Goal: Information Seeking & Learning: Learn about a topic

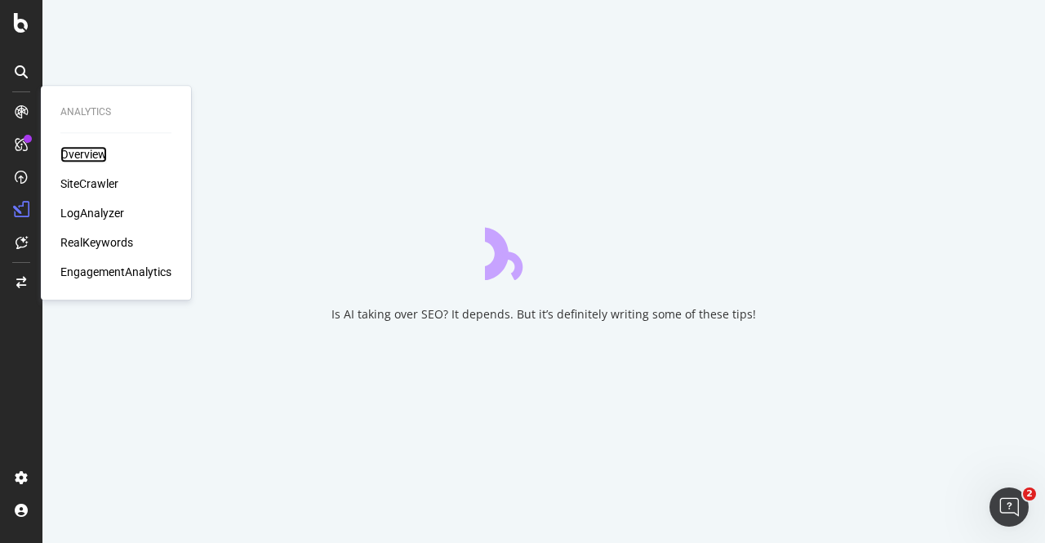
click at [104, 158] on div "Overview" at bounding box center [83, 154] width 47 height 16
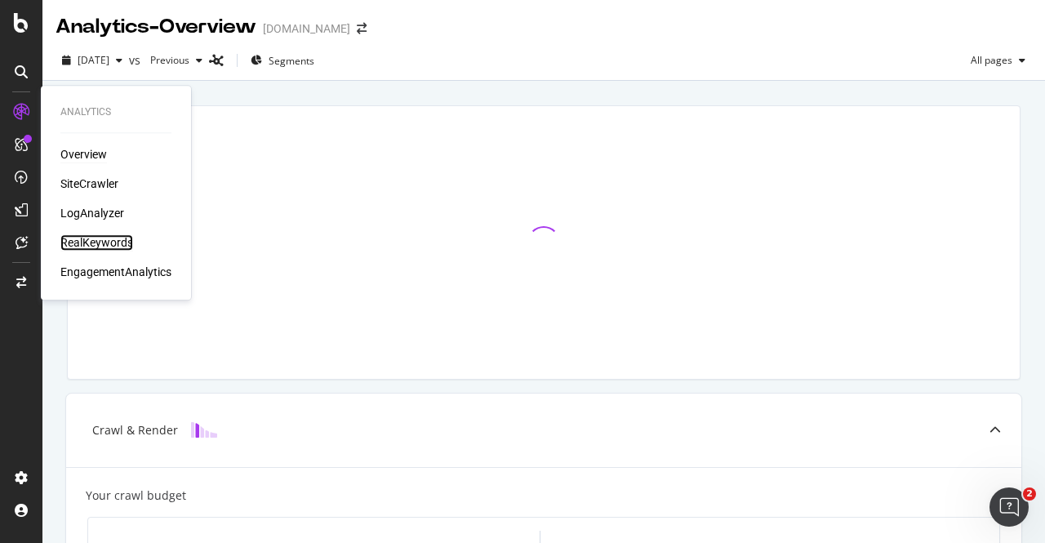
click at [104, 246] on div "RealKeywords" at bounding box center [96, 242] width 73 height 16
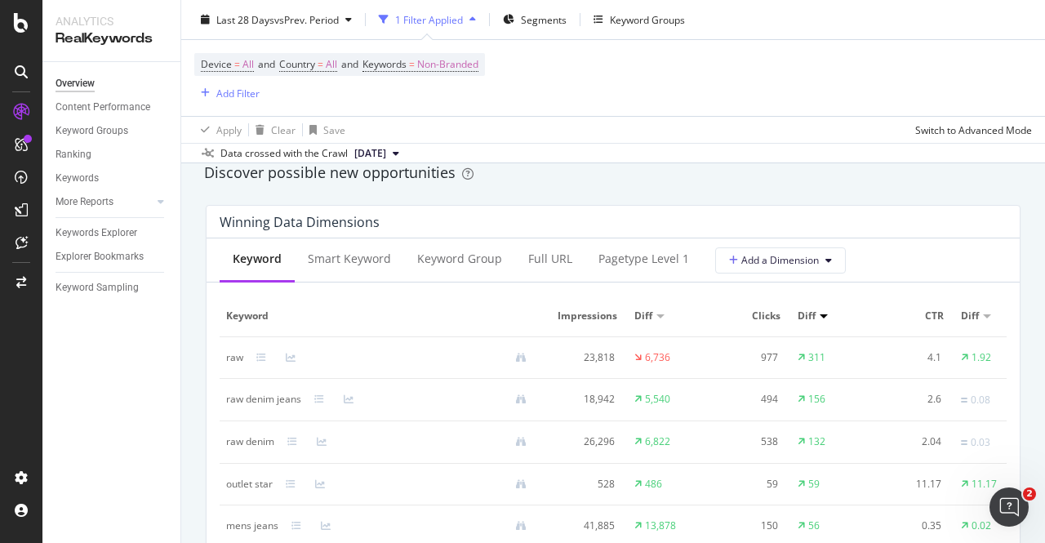
scroll to position [1485, 0]
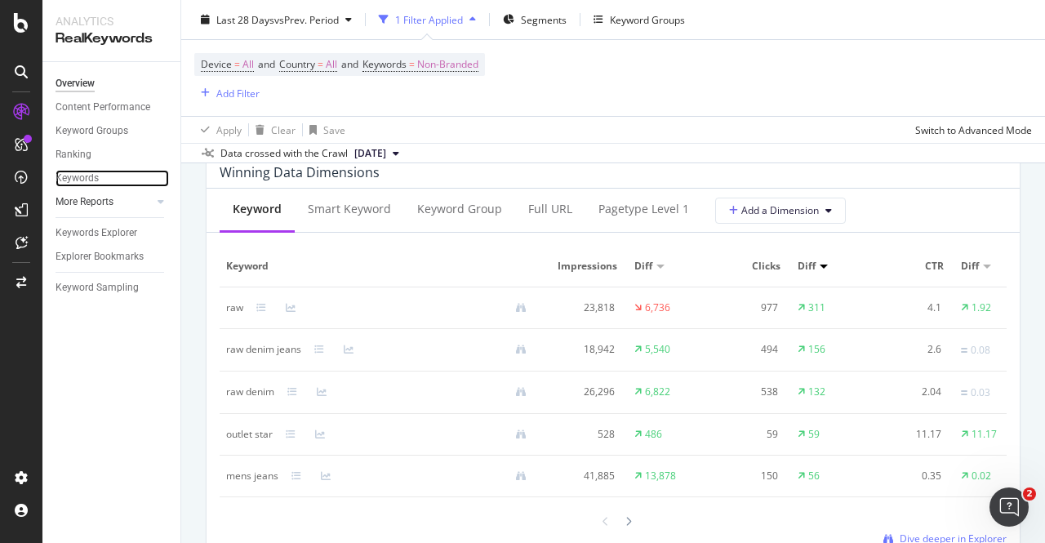
drag, startPoint x: 65, startPoint y: 177, endPoint x: 140, endPoint y: 193, distance: 76.9
click at [65, 177] on div "Keywords" at bounding box center [77, 178] width 43 height 17
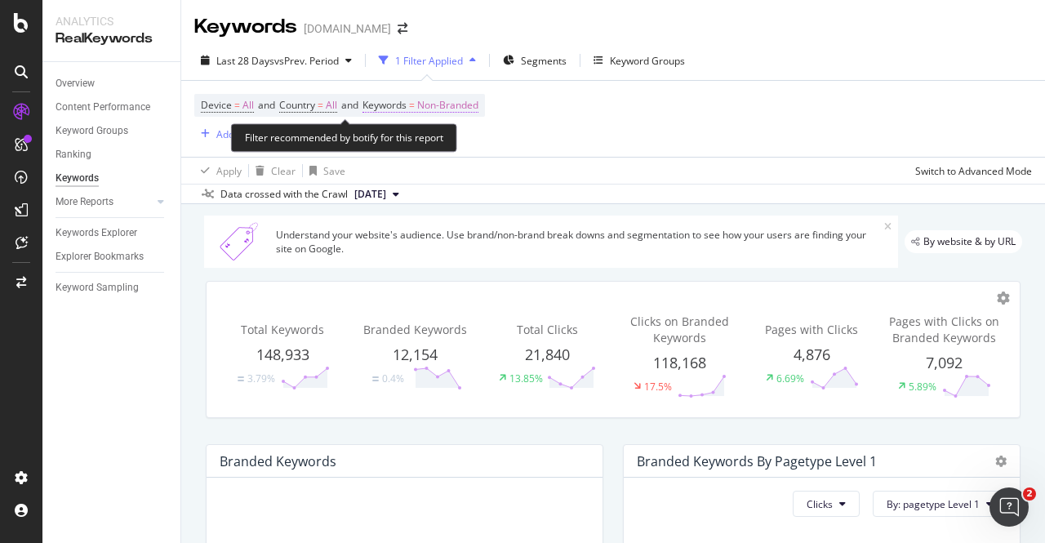
click at [458, 107] on span "Non-Branded" at bounding box center [447, 105] width 61 height 23
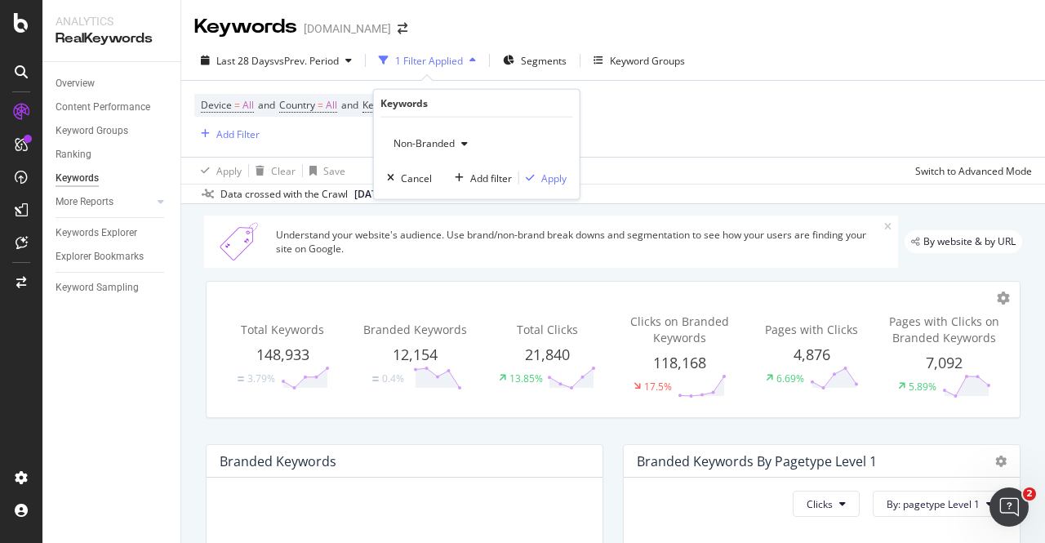
click at [461, 140] on icon "button" at bounding box center [464, 144] width 7 height 10
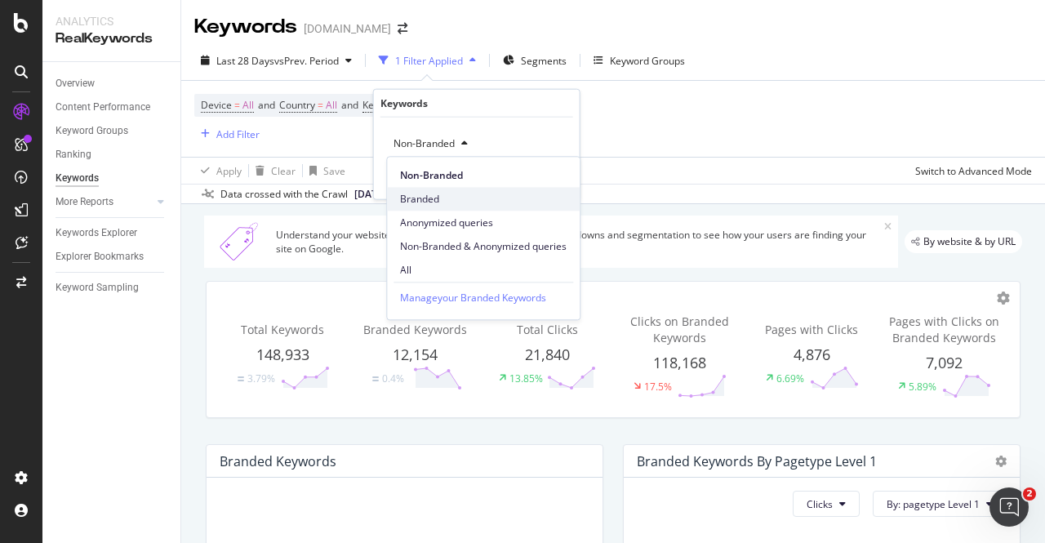
click at [438, 195] on span "Branded" at bounding box center [483, 199] width 167 height 15
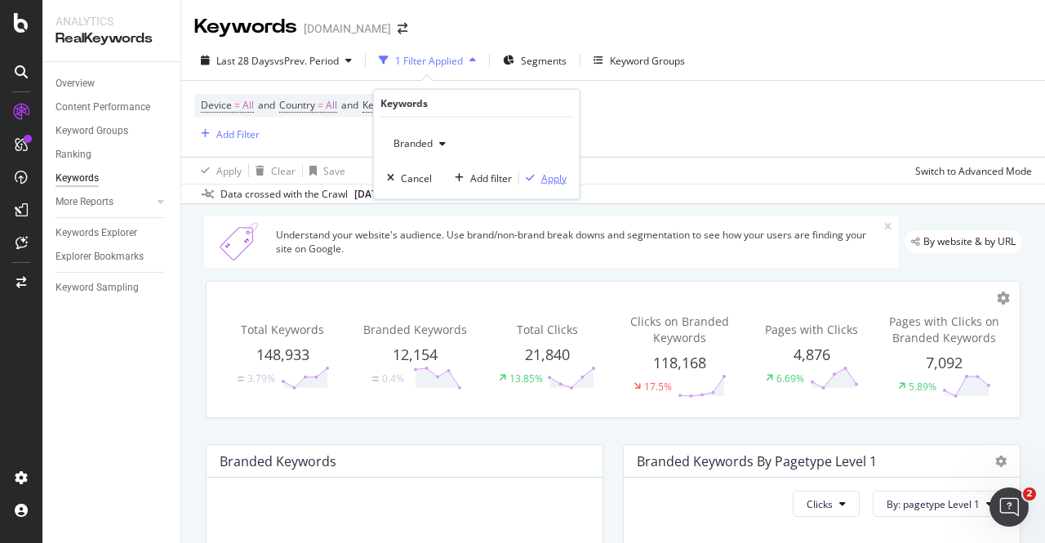
click at [551, 182] on div "Apply" at bounding box center [553, 178] width 25 height 14
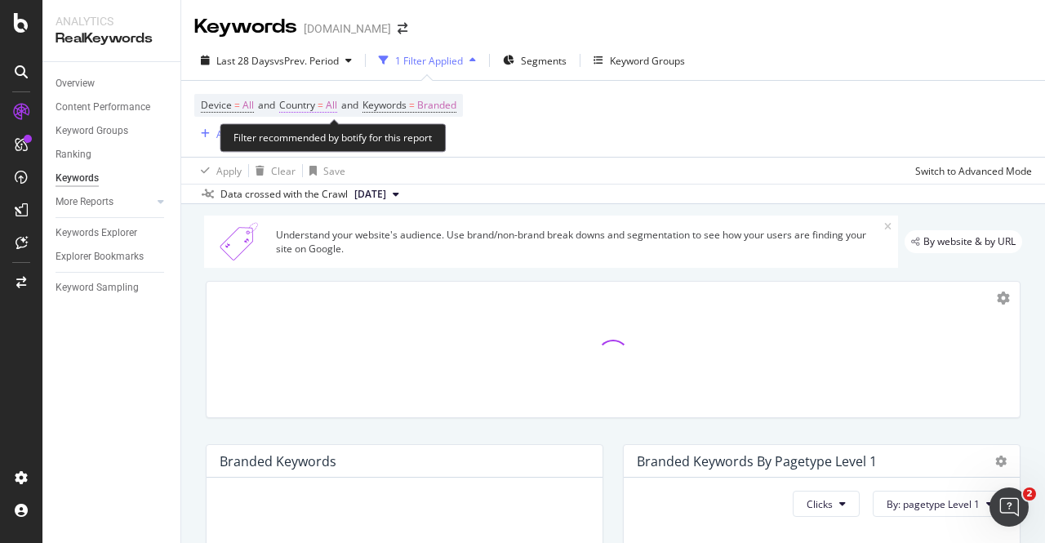
click at [323, 104] on span "=" at bounding box center [321, 105] width 6 height 14
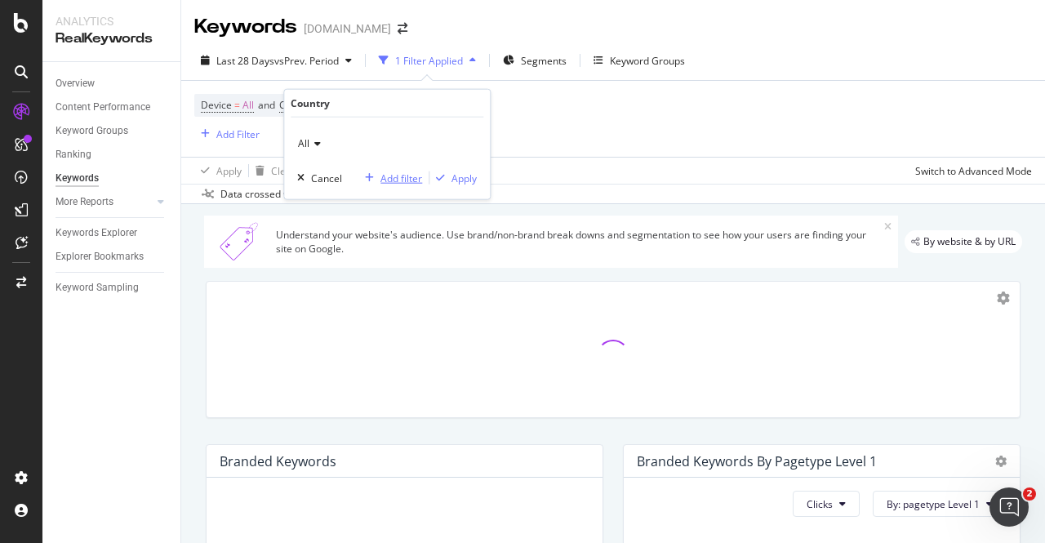
click at [375, 174] on div "button" at bounding box center [369, 178] width 22 height 10
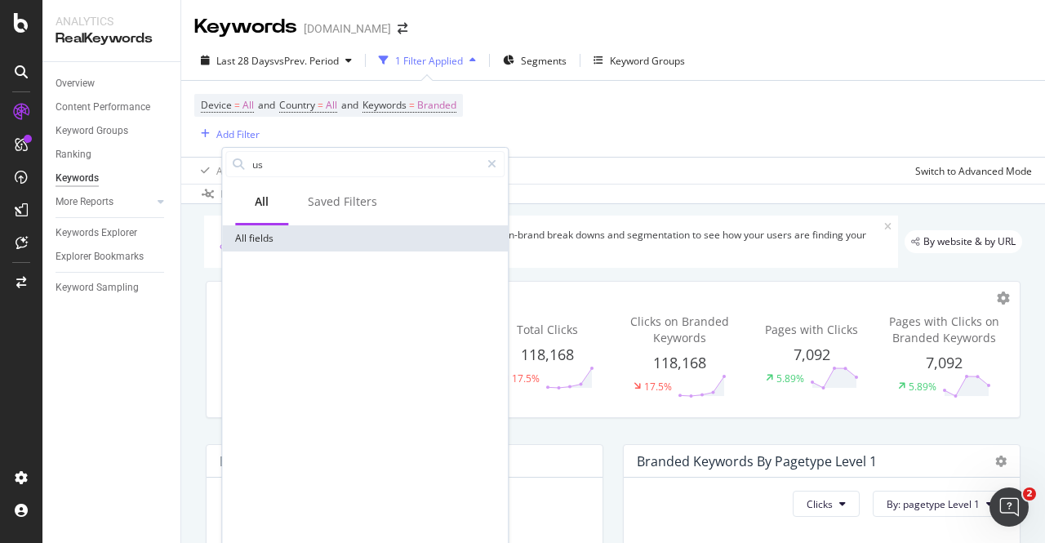
type input "u"
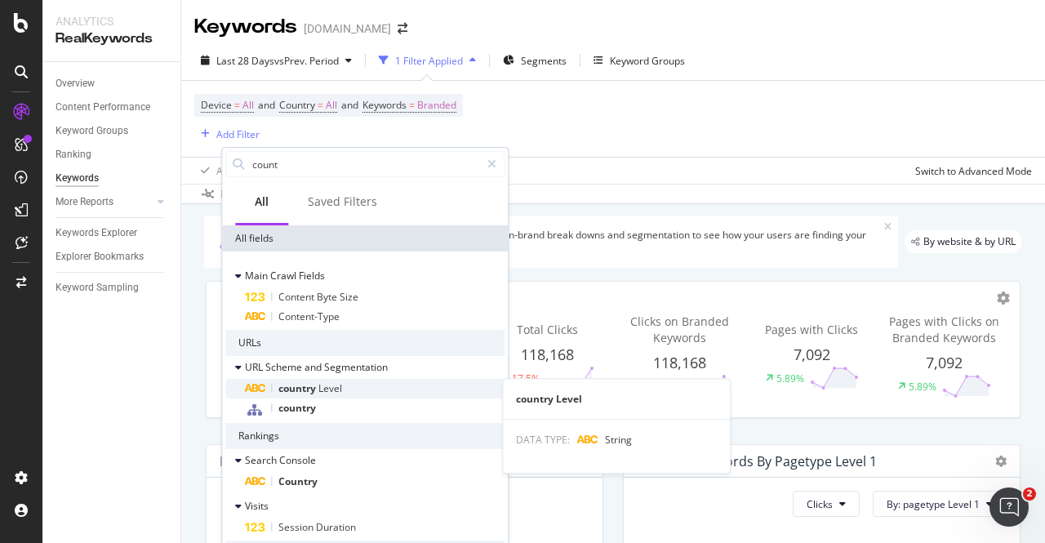
type input "count"
click at [338, 391] on span "Level" at bounding box center [330, 388] width 24 height 14
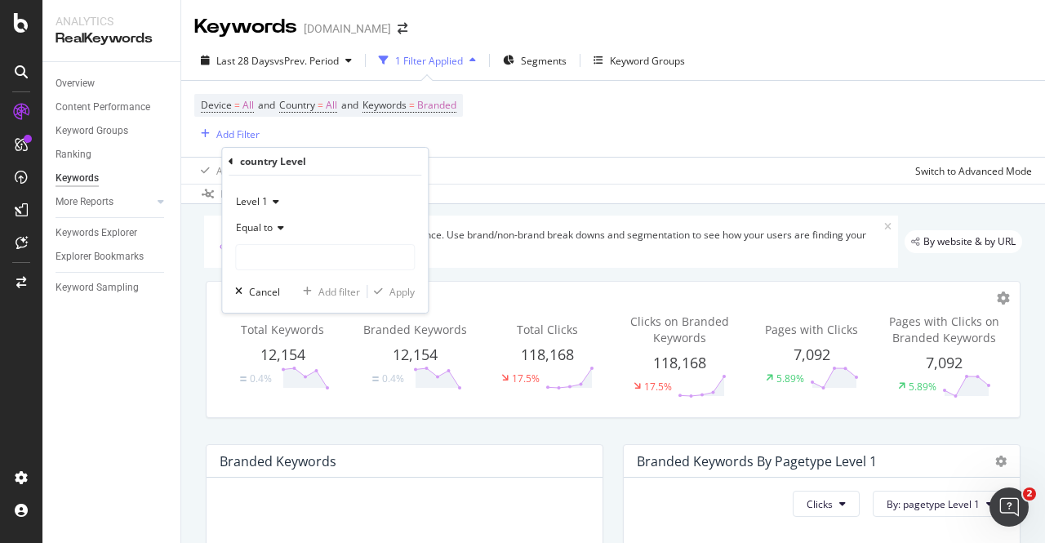
click at [282, 226] on icon at bounding box center [278, 228] width 11 height 10
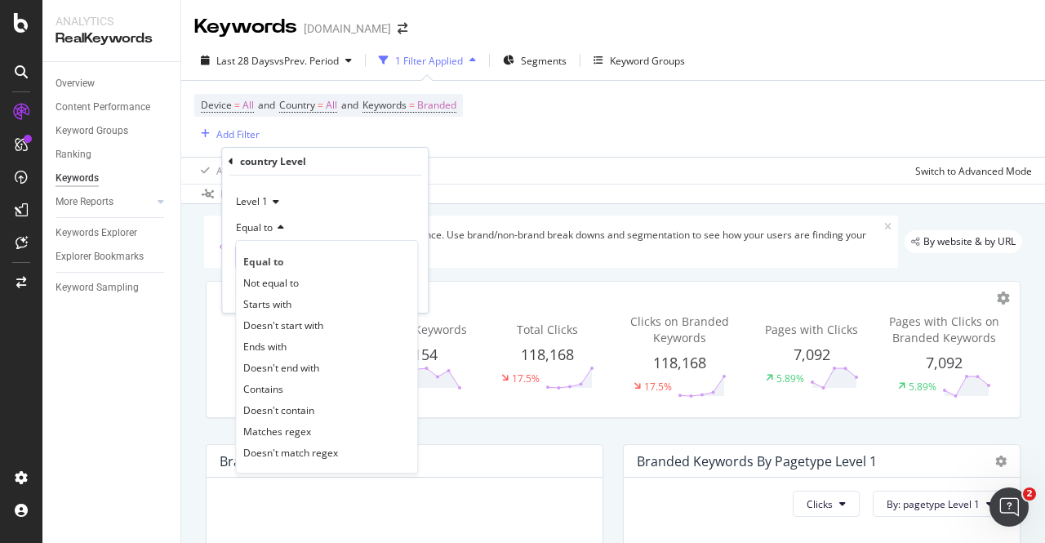
click at [286, 252] on div "Equal to" at bounding box center [326, 261] width 175 height 21
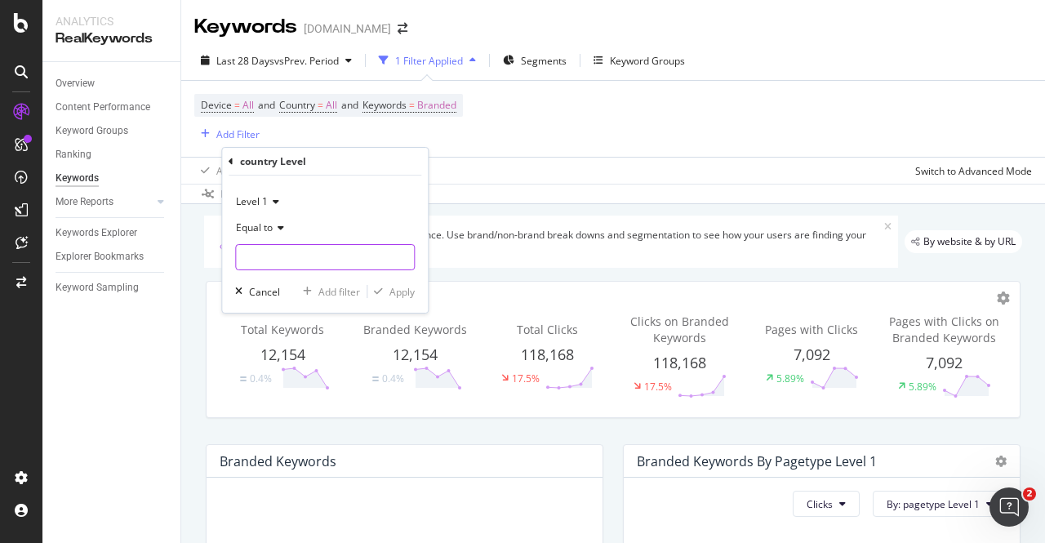
click at [284, 262] on input "text" at bounding box center [325, 257] width 178 height 26
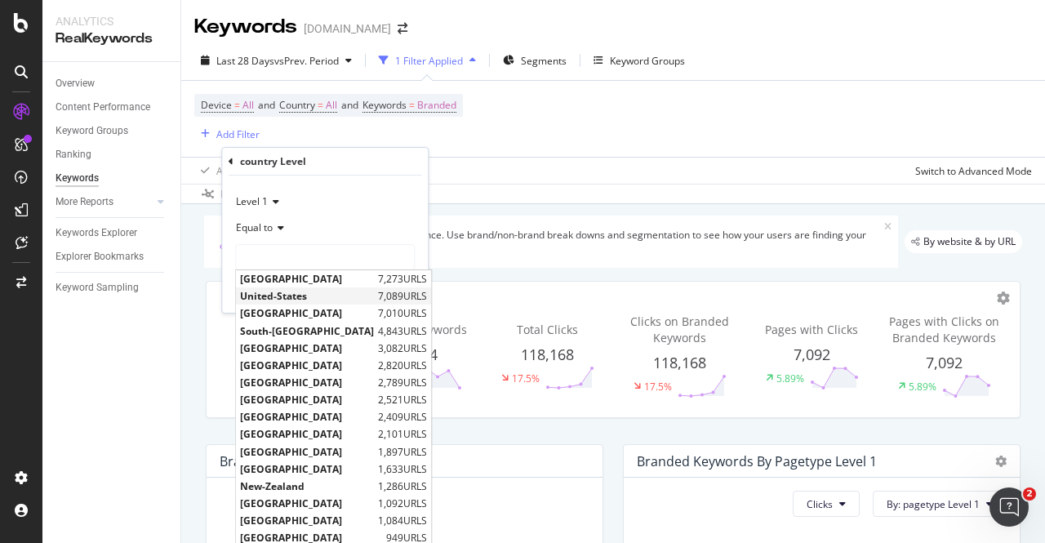
click at [293, 296] on span "United-States" at bounding box center [307, 296] width 134 height 14
type input "United-States"
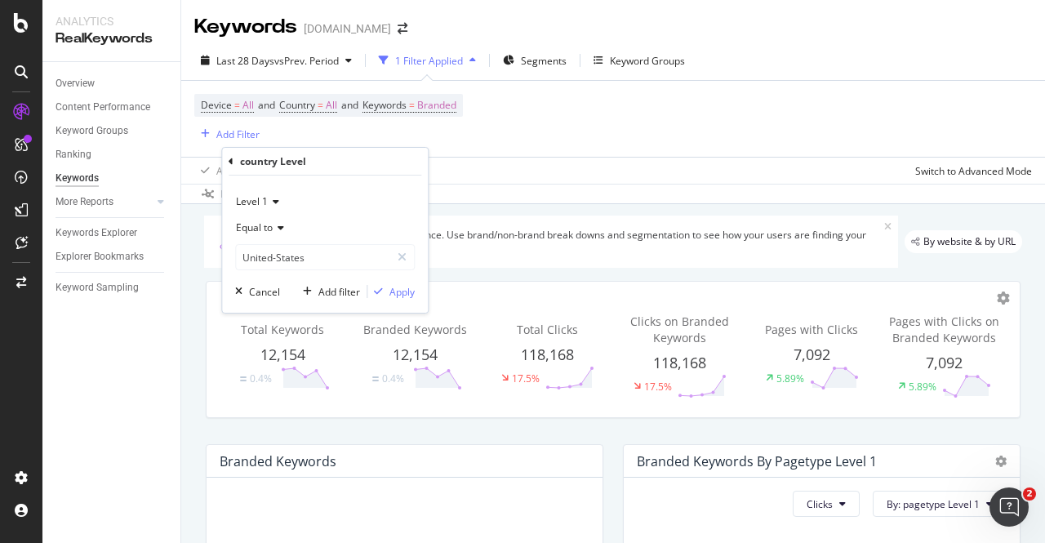
click at [418, 291] on div "Level 1 Equal to United-States United-States Cancel Add filter Apply" at bounding box center [325, 244] width 206 height 137
click at [407, 288] on div "Apply" at bounding box center [401, 292] width 25 height 14
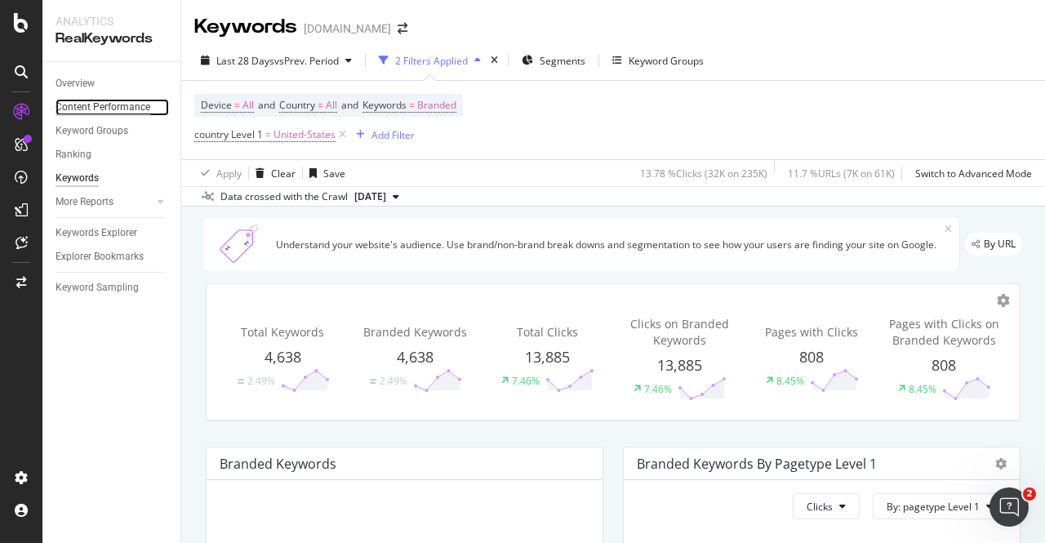
click at [110, 109] on div "Content Performance" at bounding box center [103, 107] width 95 height 17
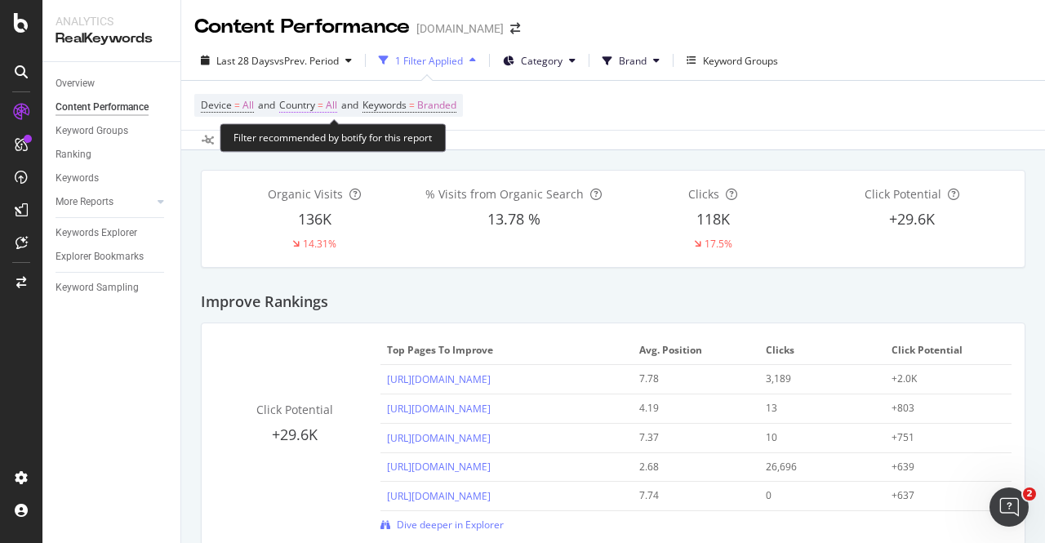
click at [315, 109] on span "Country" at bounding box center [297, 105] width 36 height 14
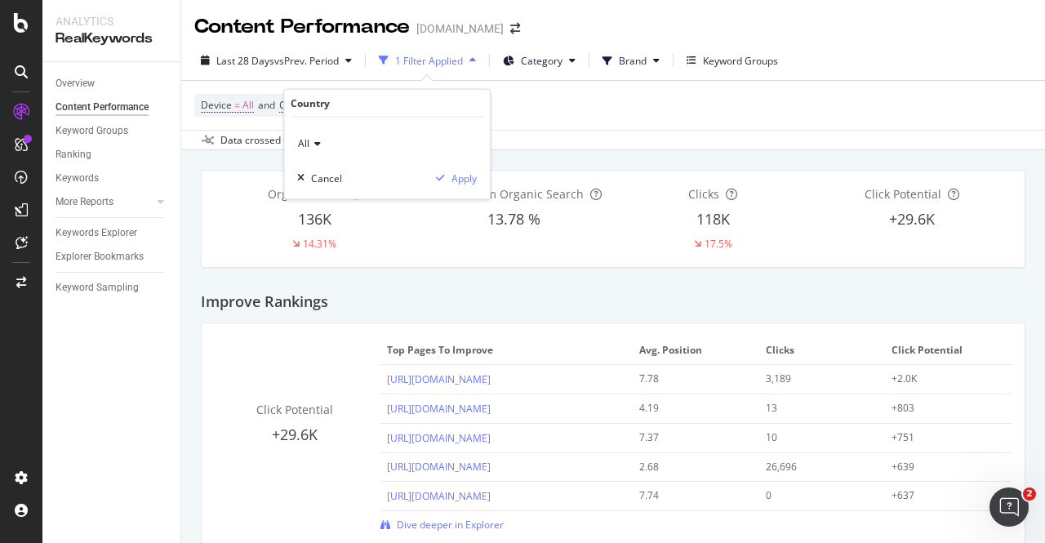
click at [312, 147] on icon at bounding box center [314, 144] width 11 height 10
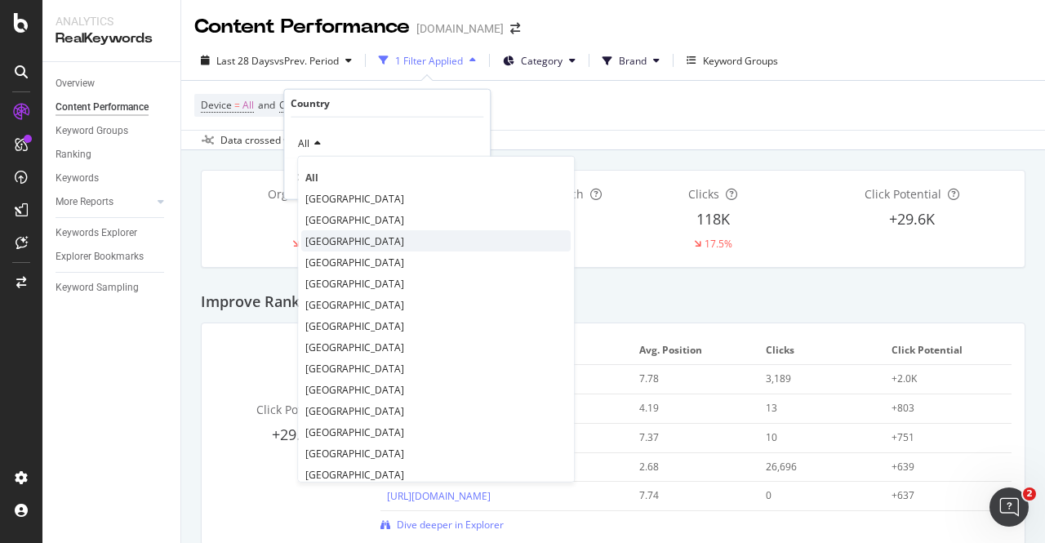
click at [344, 246] on span "[GEOGRAPHIC_DATA]" at bounding box center [354, 240] width 99 height 14
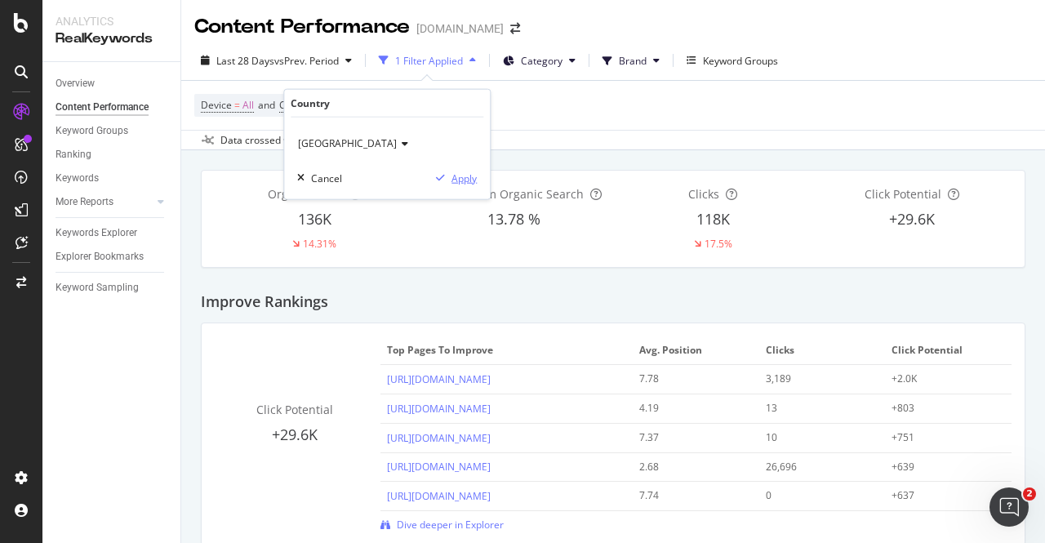
click at [472, 177] on div "Apply" at bounding box center [463, 178] width 25 height 14
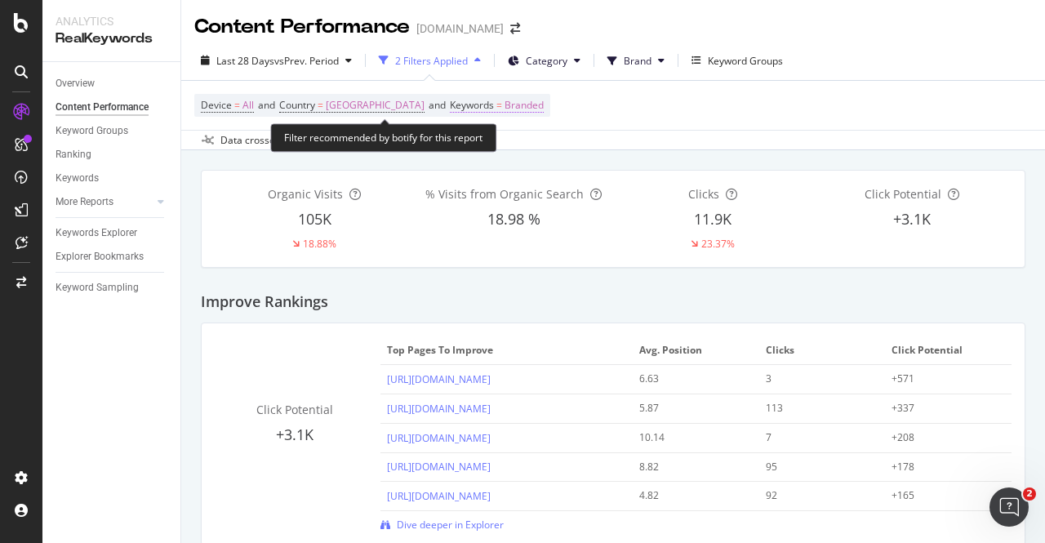
click at [544, 109] on span "Branded" at bounding box center [523, 105] width 39 height 23
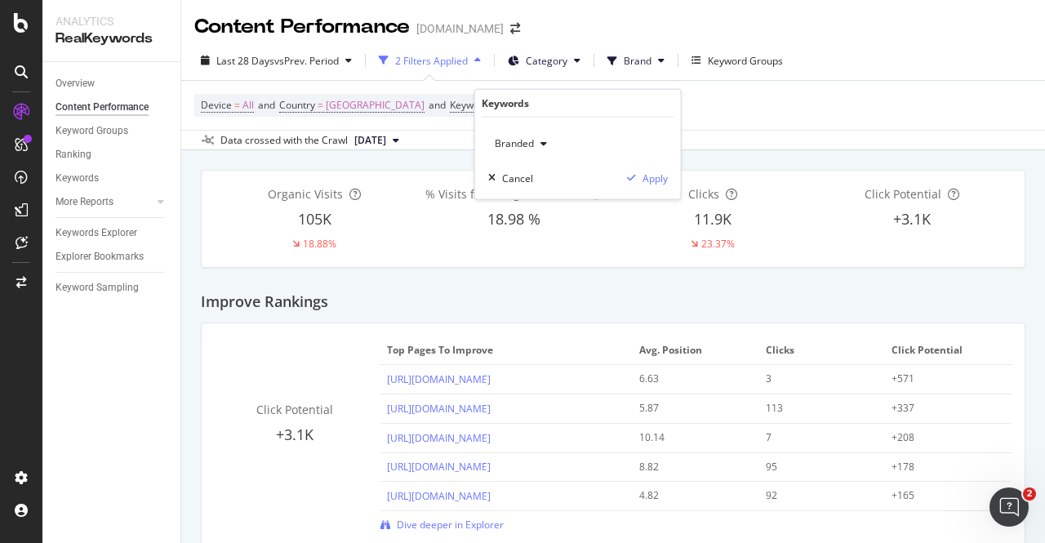
click at [538, 139] on div "button" at bounding box center [544, 144] width 20 height 10
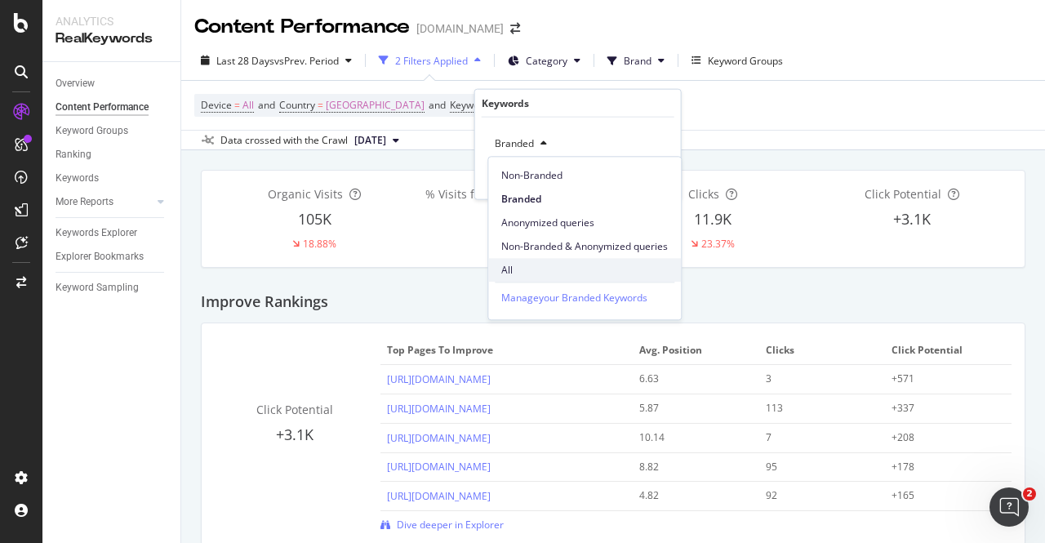
click at [531, 269] on span "All" at bounding box center [584, 270] width 167 height 15
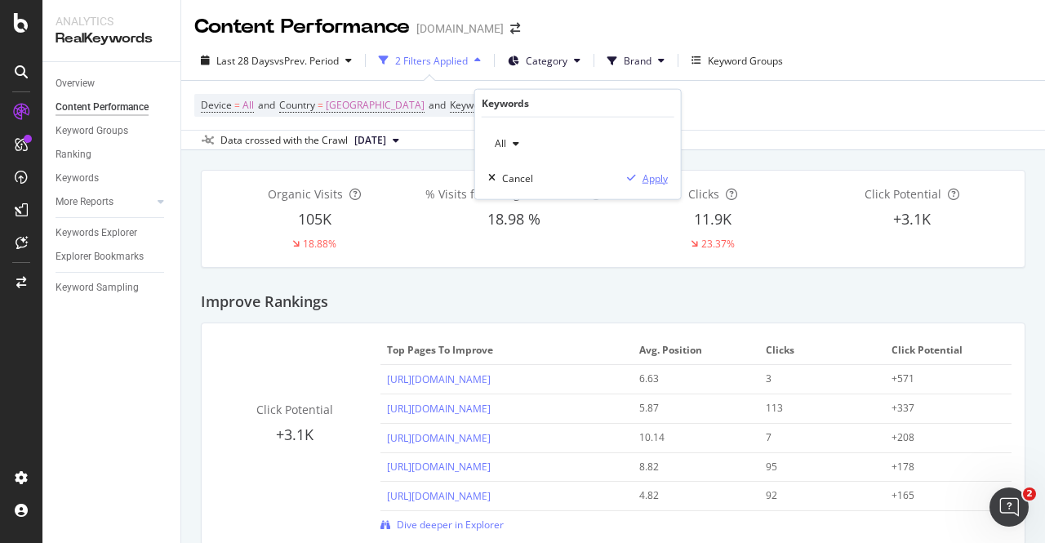
click at [633, 176] on icon "button" at bounding box center [631, 178] width 9 height 10
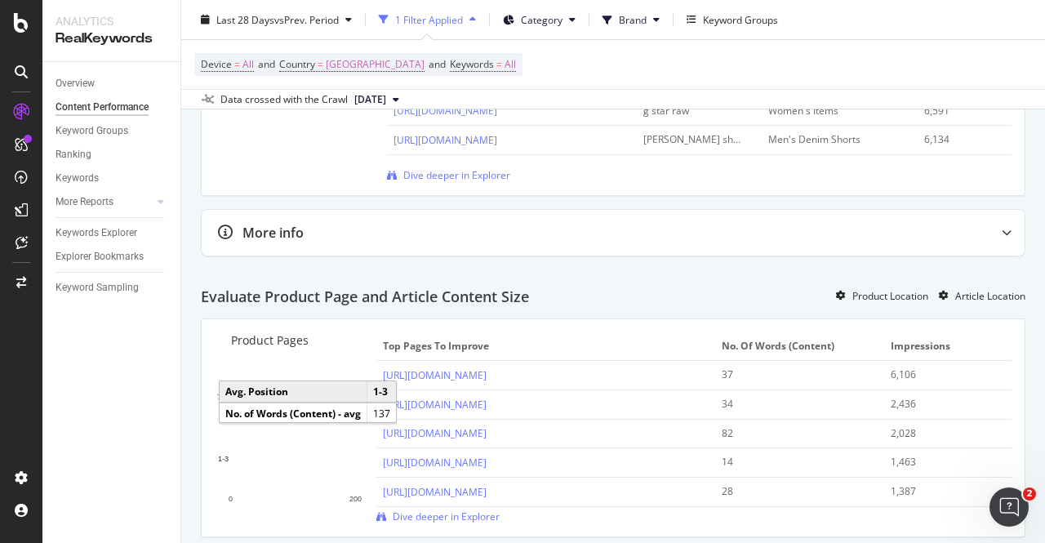
scroll to position [1061, 0]
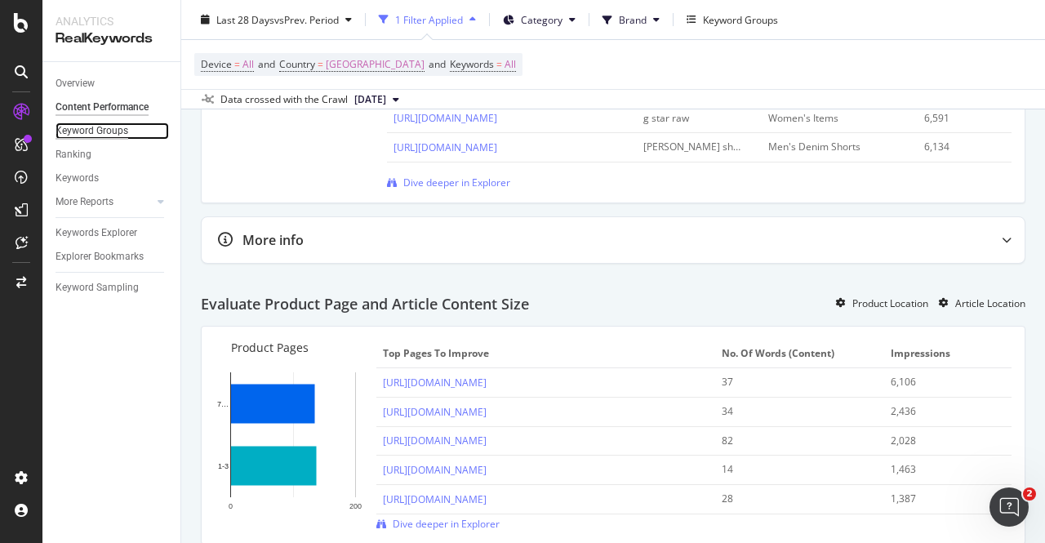
click at [100, 132] on div "Keyword Groups" at bounding box center [92, 130] width 73 height 17
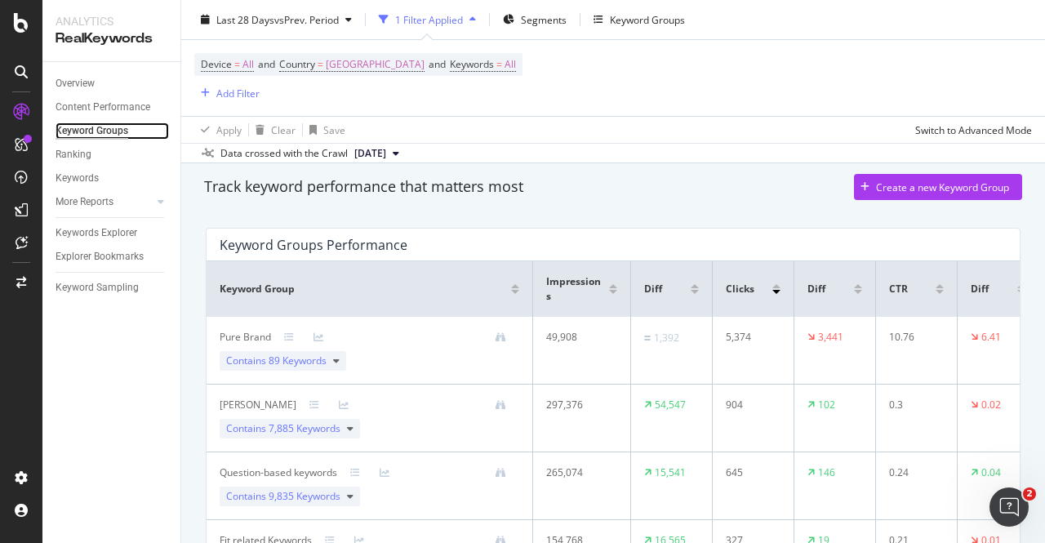
scroll to position [24, 0]
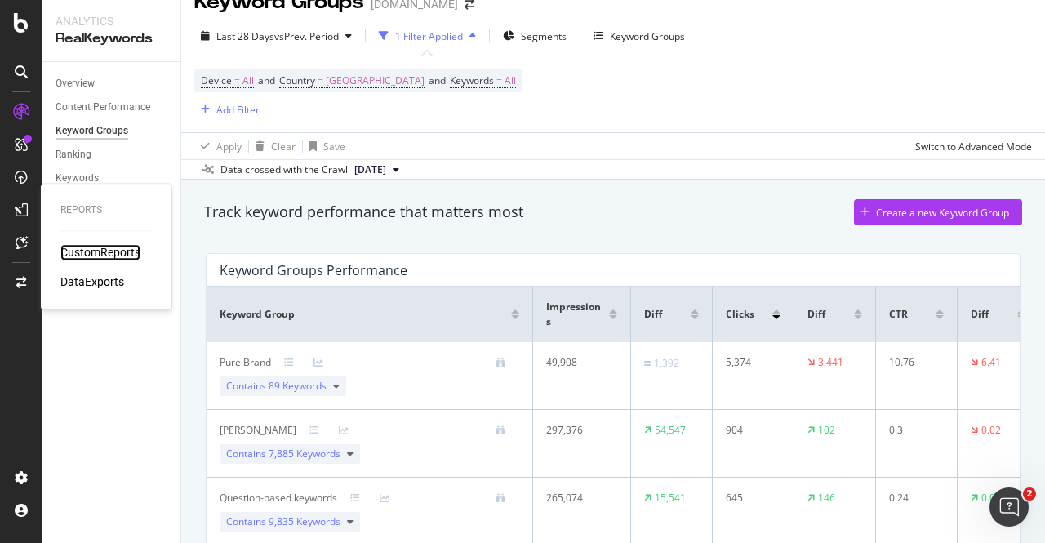
click at [101, 256] on div "CustomReports" at bounding box center [100, 252] width 80 height 16
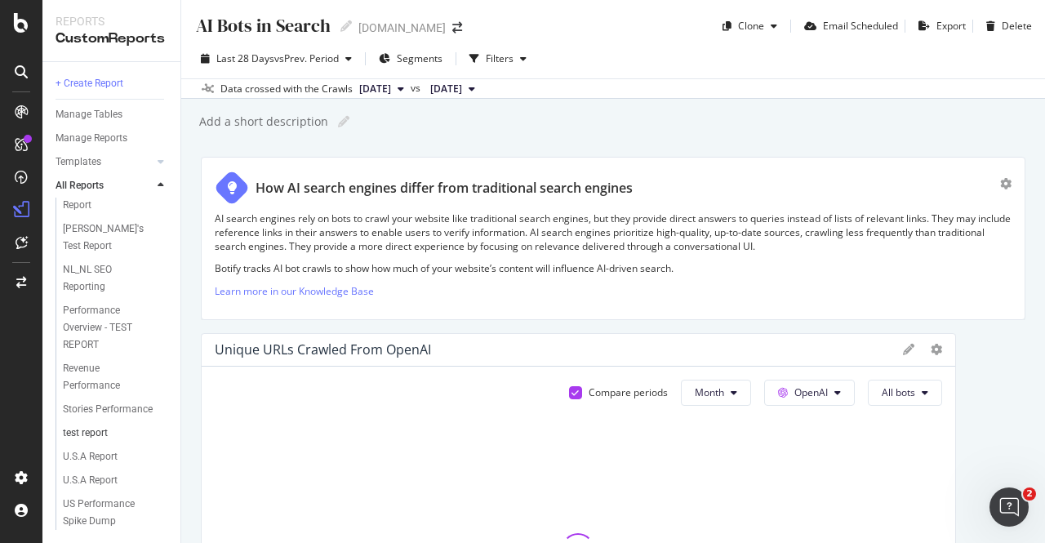
scroll to position [85, 0]
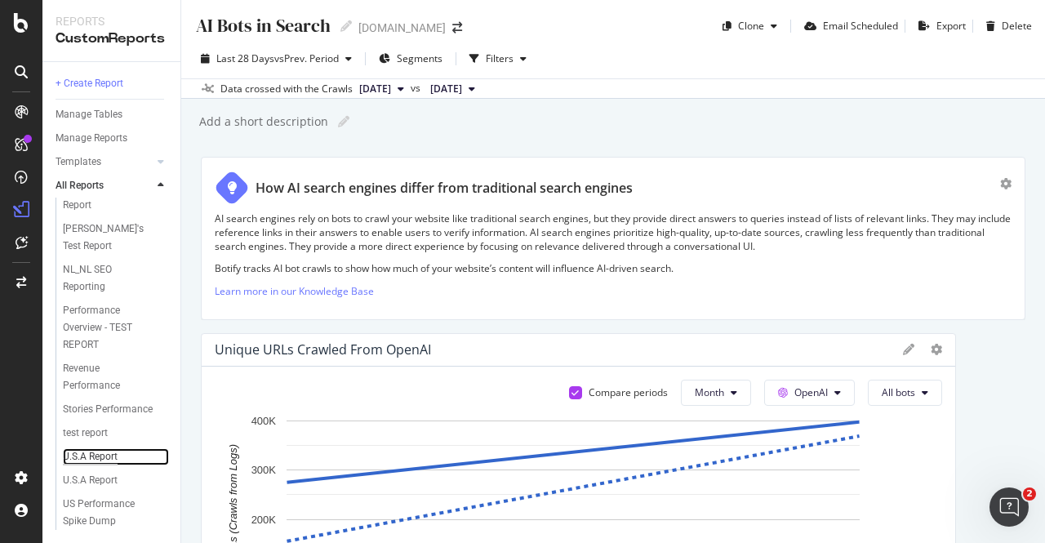
click at [110, 457] on div "U.S.A Report" at bounding box center [90, 456] width 55 height 17
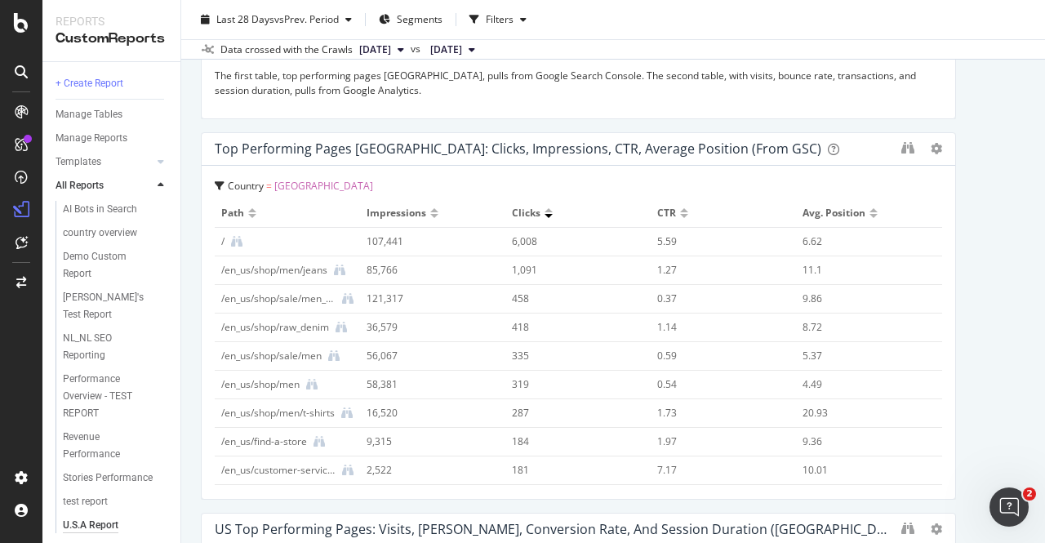
scroll to position [1306, 0]
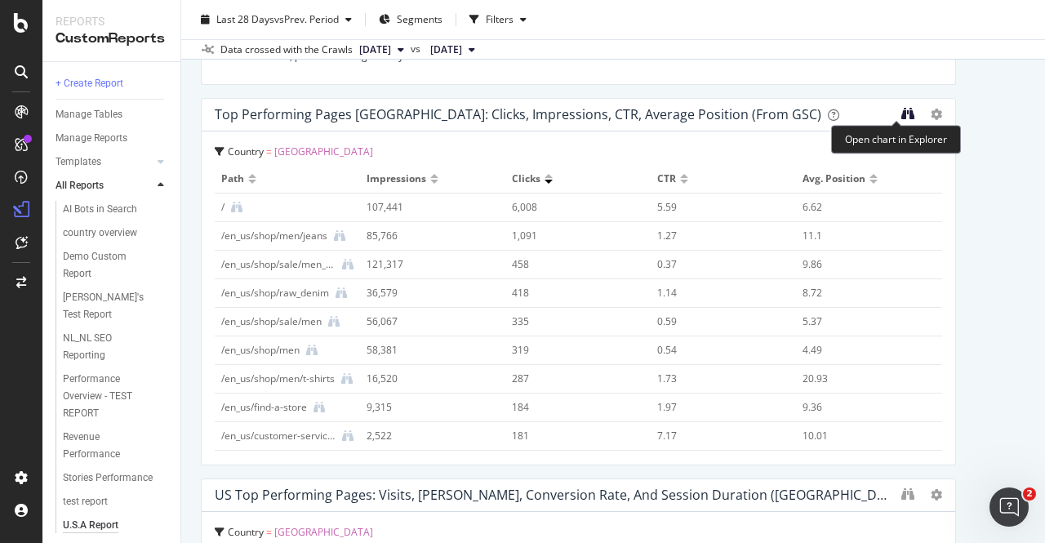
click at [901, 118] on icon "binoculars" at bounding box center [907, 113] width 13 height 13
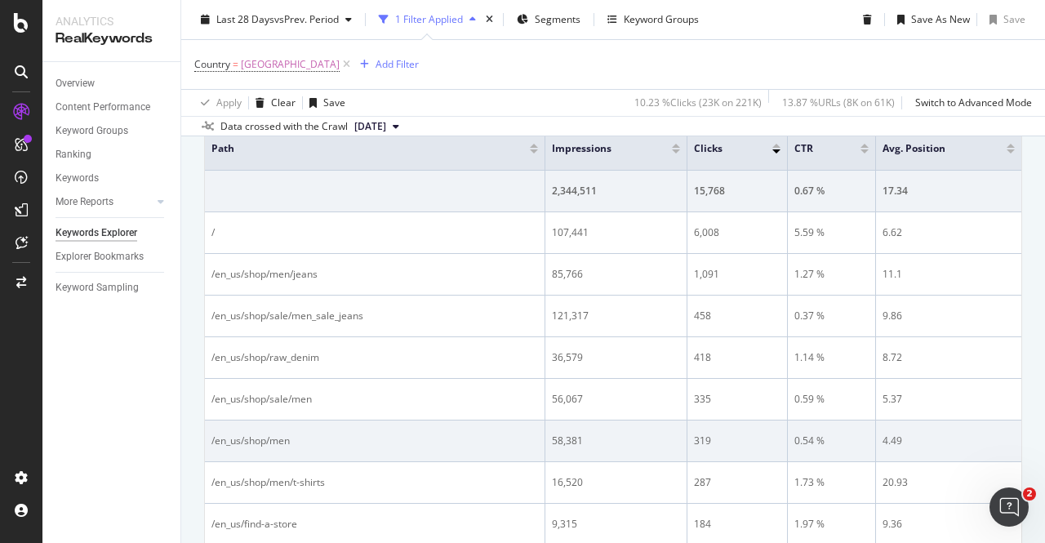
scroll to position [322, 0]
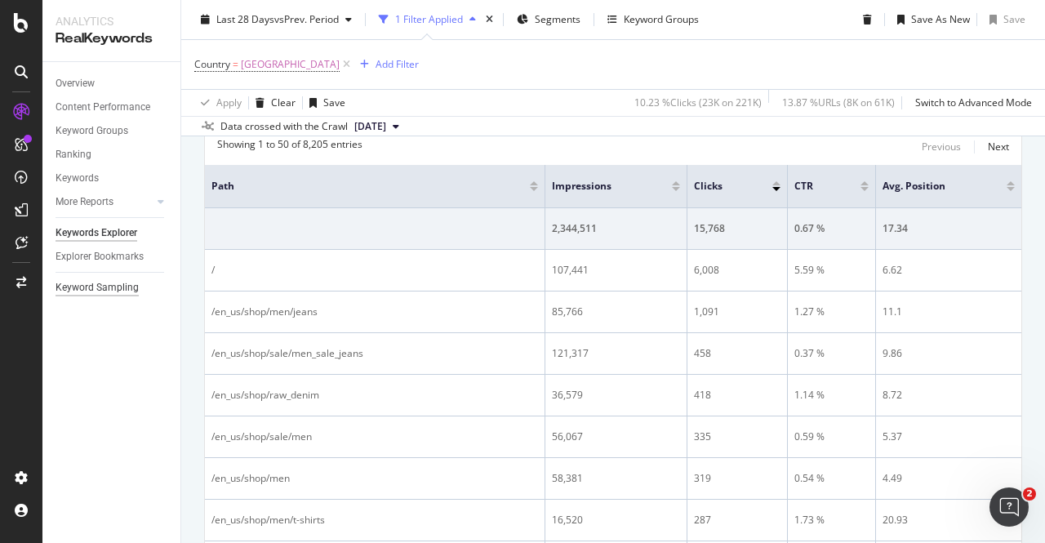
drag, startPoint x: 87, startPoint y: 407, endPoint x: 60, endPoint y: 295, distance: 115.6
click at [87, 407] on div "Overview Content Performance Keyword Groups Ranking Keywords More Reports Count…" at bounding box center [111, 302] width 138 height 481
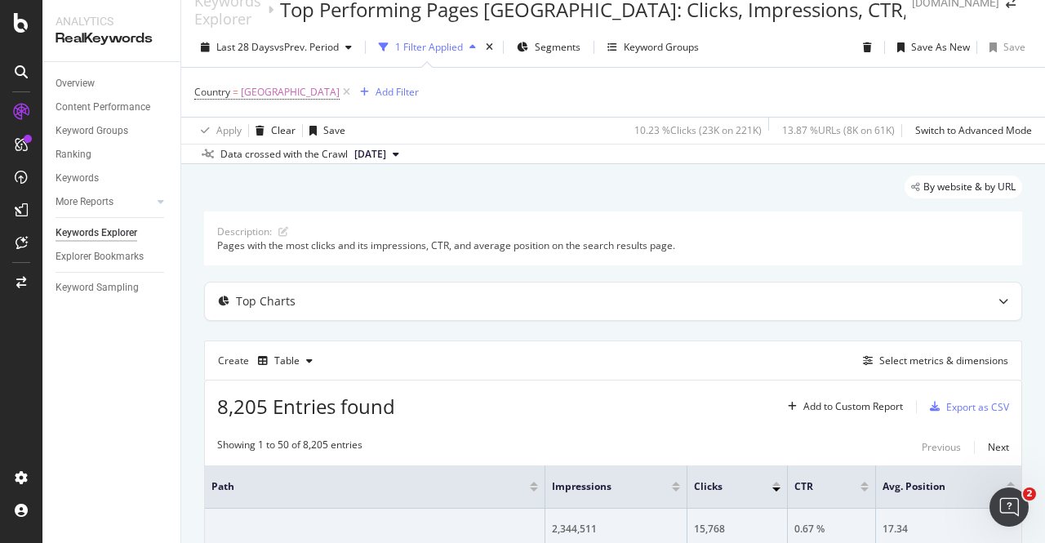
scroll to position [0, 0]
